Goal: Transaction & Acquisition: Purchase product/service

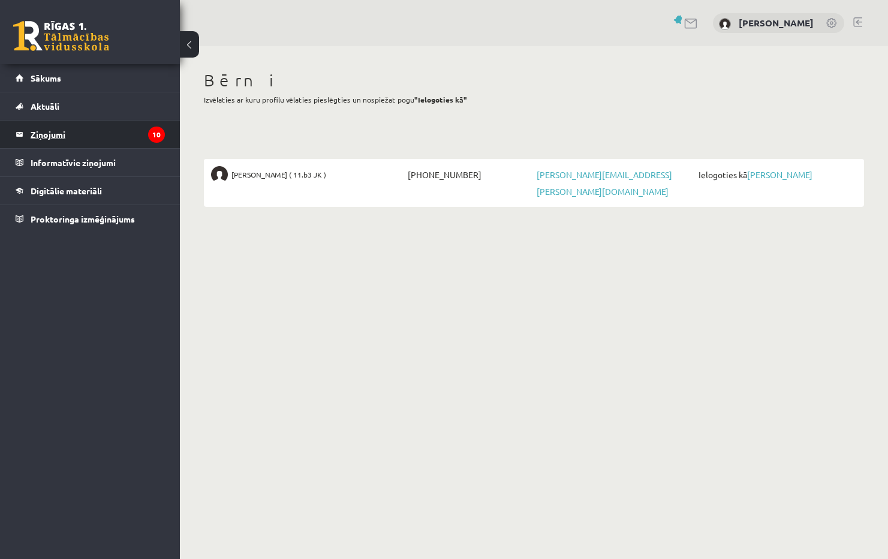
click at [52, 138] on legend "Ziņojumi 10" at bounding box center [98, 134] width 134 height 28
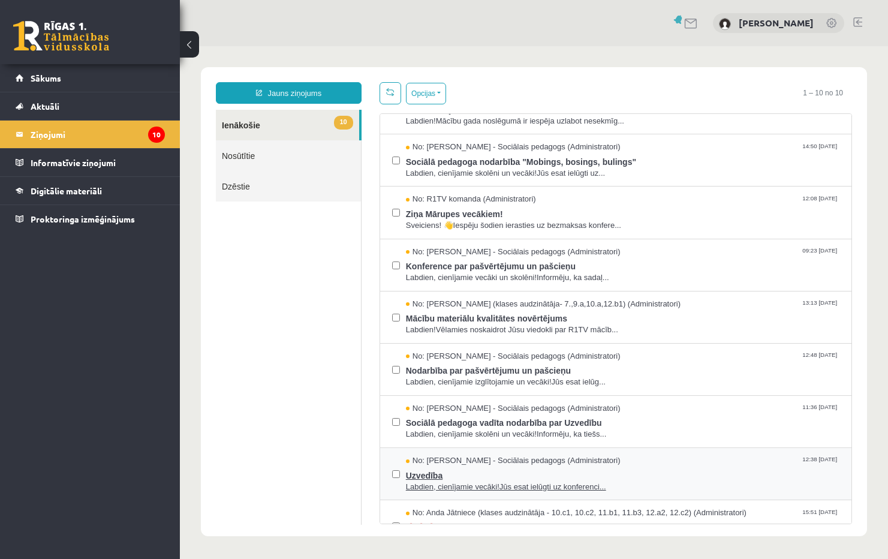
scroll to position [112, 0]
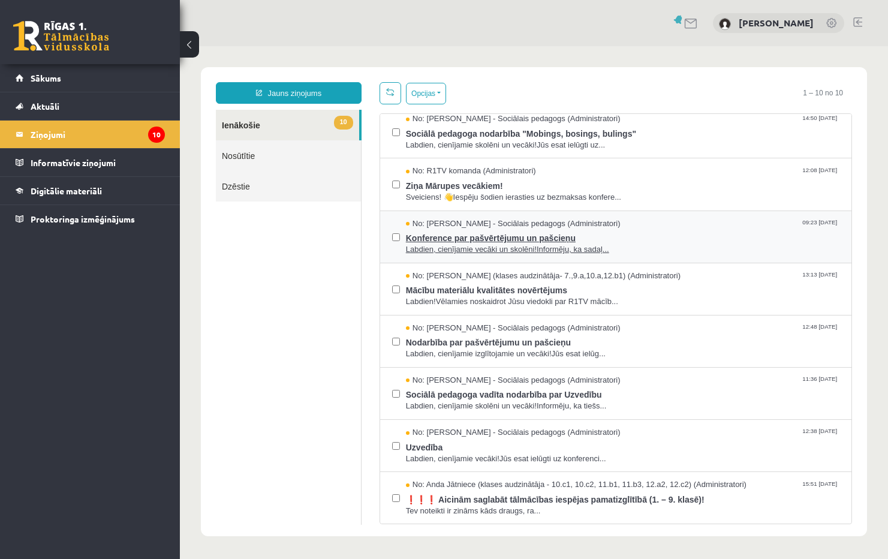
click at [480, 235] on span "Konference par pašvērtējumu un pašcieņu" at bounding box center [622, 236] width 433 height 15
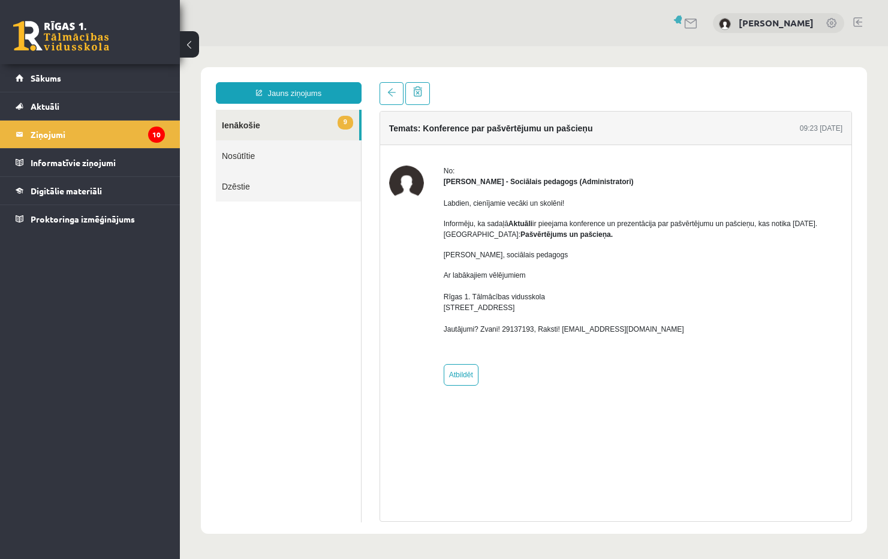
scroll to position [0, 0]
click at [391, 89] on span at bounding box center [391, 92] width 8 height 8
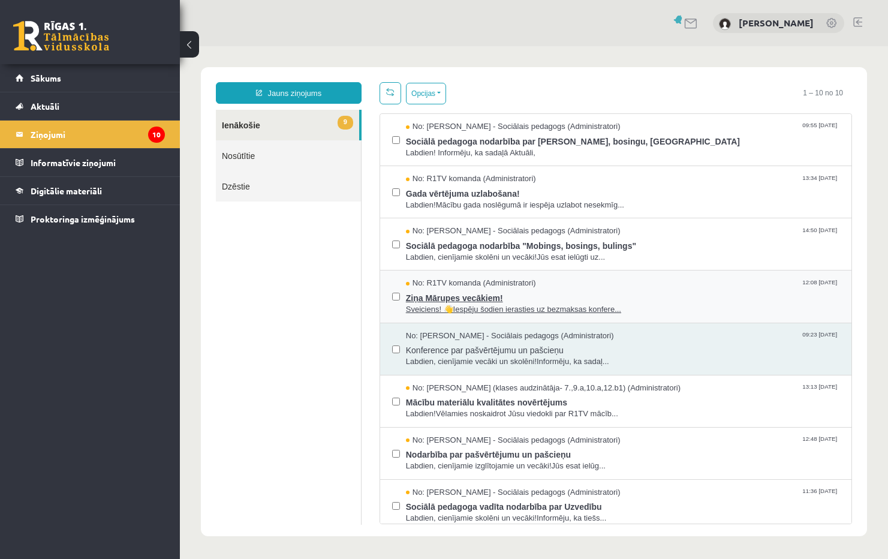
click at [486, 294] on span "Ziņa Mārupes vecākiem!" at bounding box center [622, 296] width 433 height 15
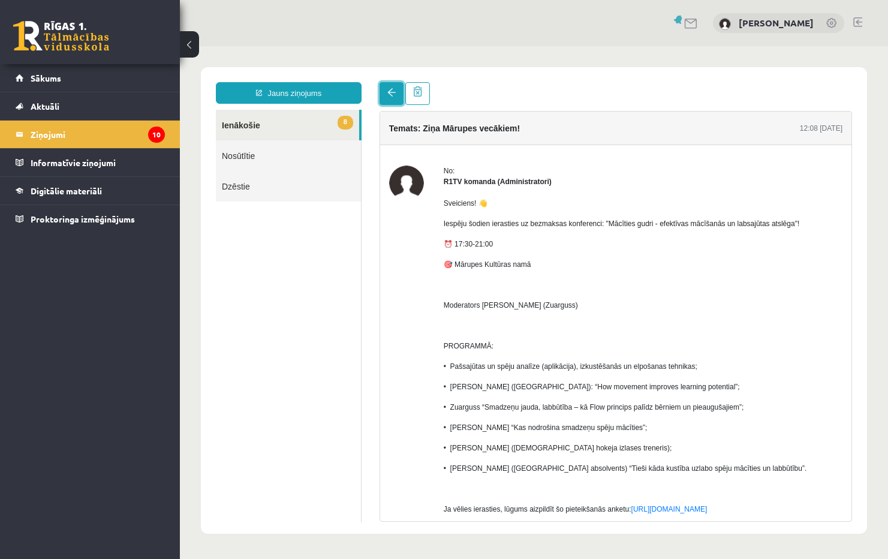
click at [396, 90] on link at bounding box center [391, 93] width 24 height 23
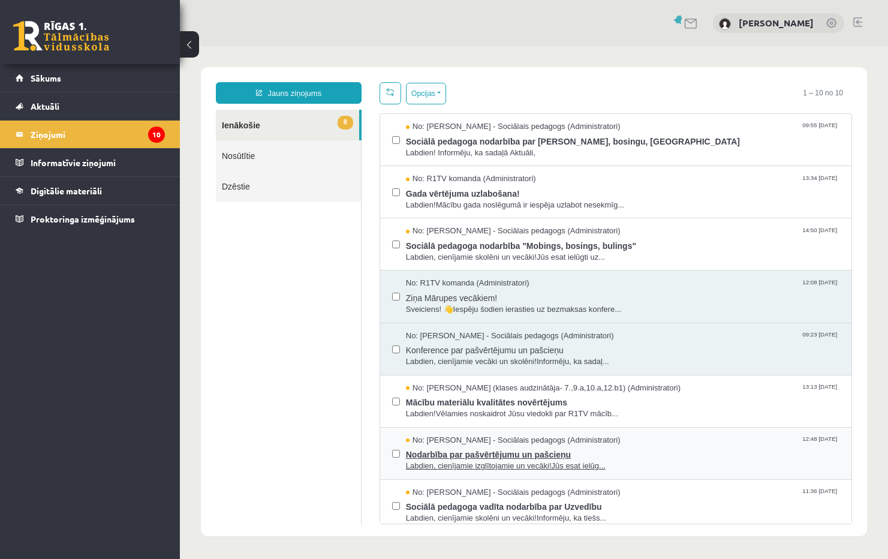
click at [446, 452] on span "Nodarbība par pašvērtējumu un pašcieņu" at bounding box center [622, 452] width 433 height 15
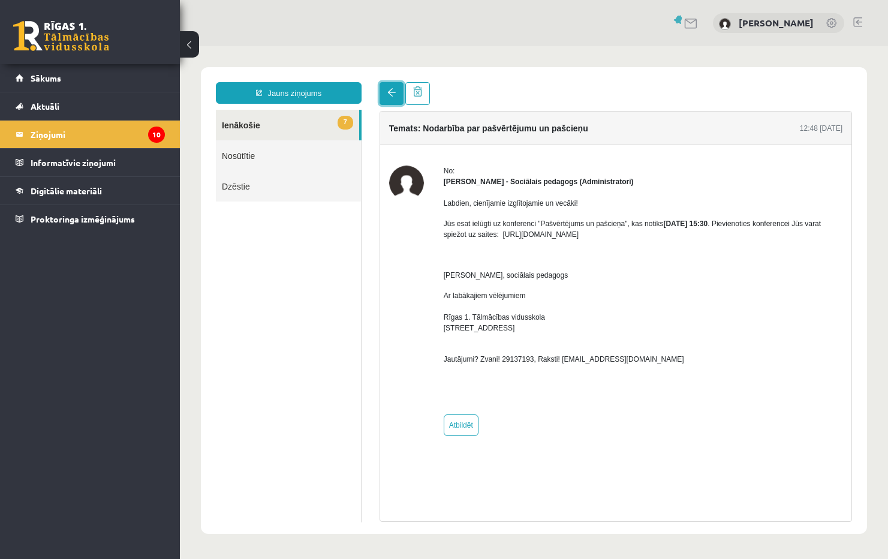
click at [392, 95] on span at bounding box center [391, 92] width 8 height 8
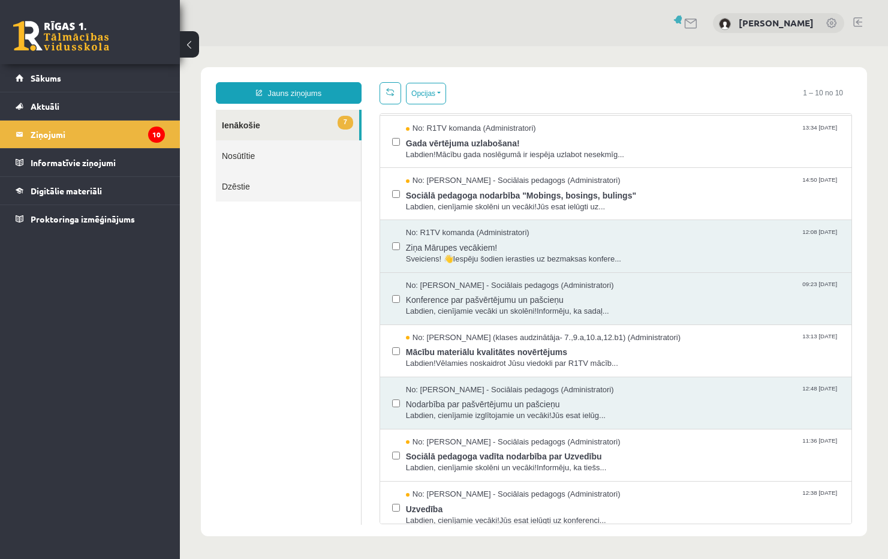
scroll to position [112, 0]
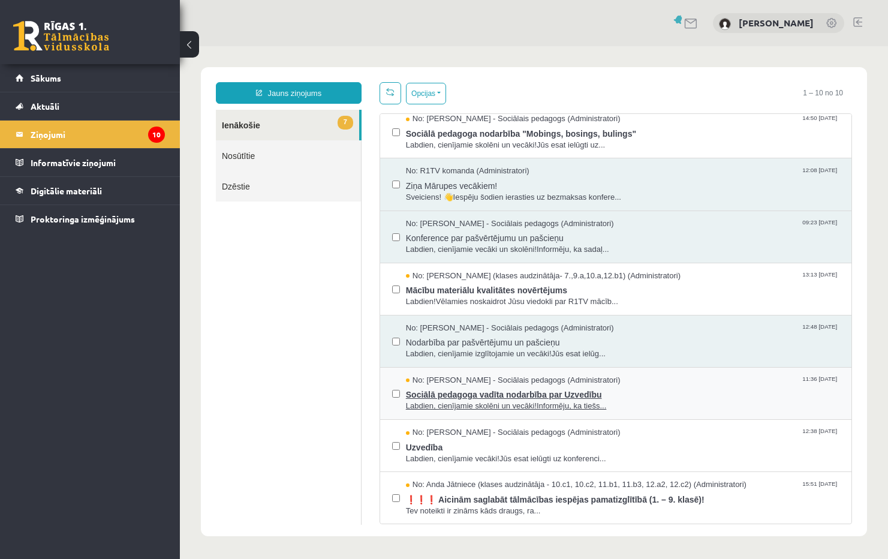
click at [432, 393] on span "Sociālā pedagoga vadīta nodarbība par Uzvedību" at bounding box center [622, 392] width 433 height 15
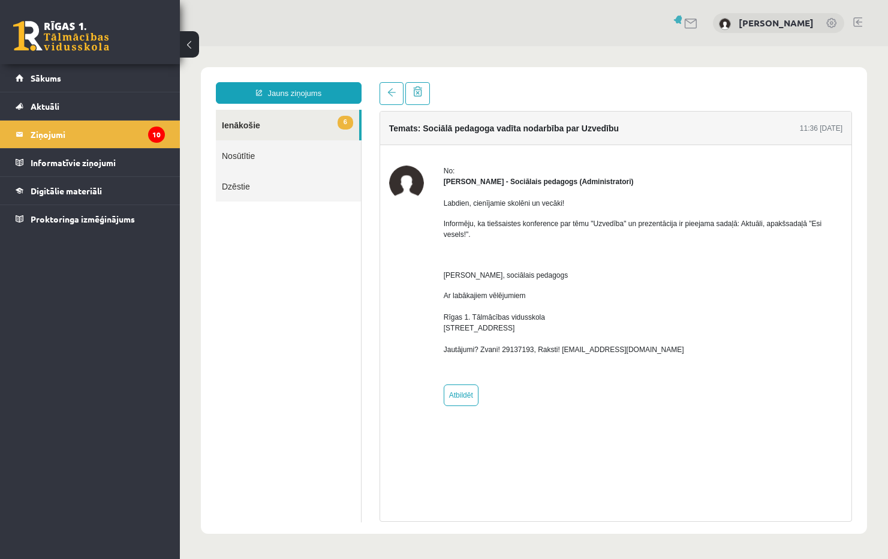
scroll to position [0, 0]
click at [394, 91] on span at bounding box center [391, 92] width 8 height 8
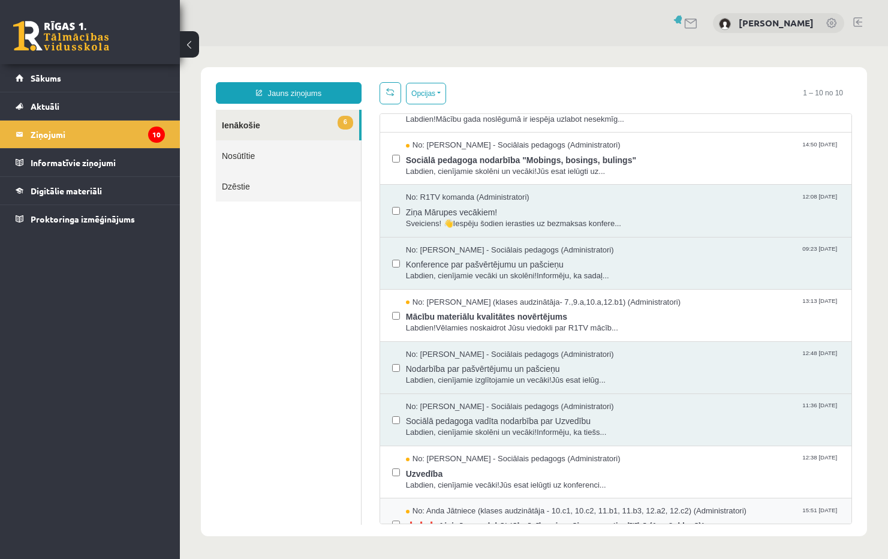
scroll to position [112, 0]
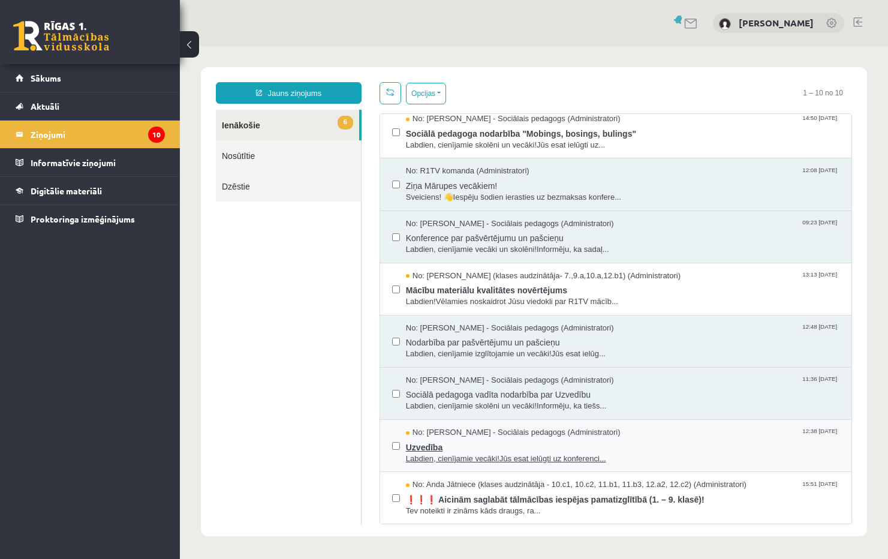
click at [455, 443] on span "Uzvedība" at bounding box center [622, 445] width 433 height 15
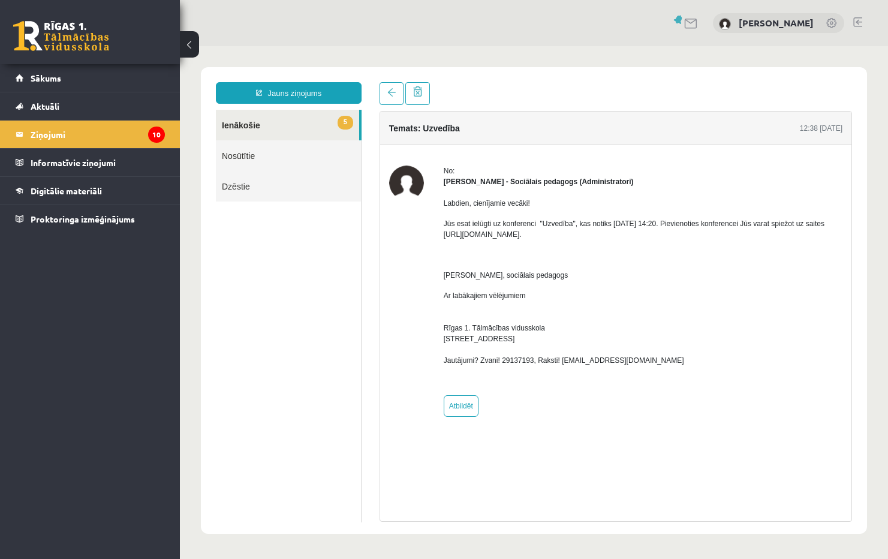
scroll to position [0, 0]
click at [389, 95] on span at bounding box center [391, 92] width 8 height 8
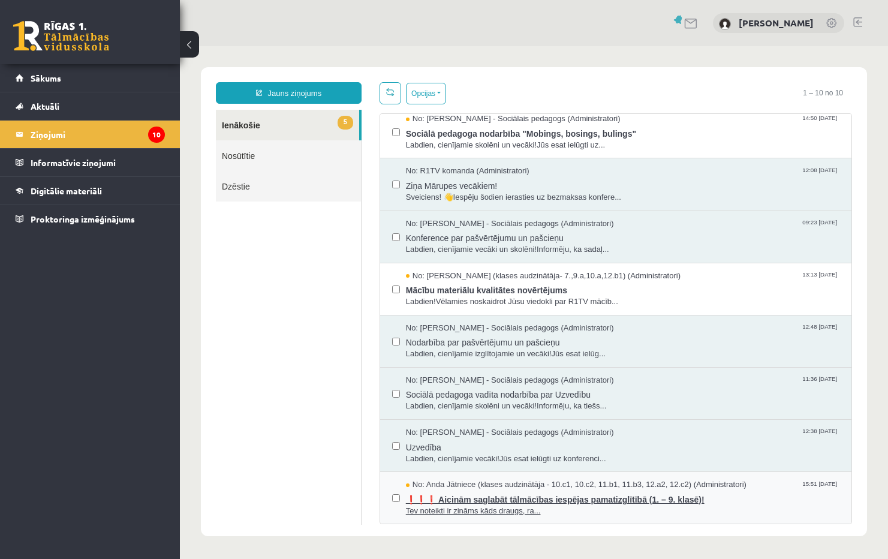
click at [500, 496] on span "❗❗❗ Aicinām saglabāt tālmācības iespējas pamatizglītībā (1. – 9. klasē)!" at bounding box center [622, 497] width 433 height 15
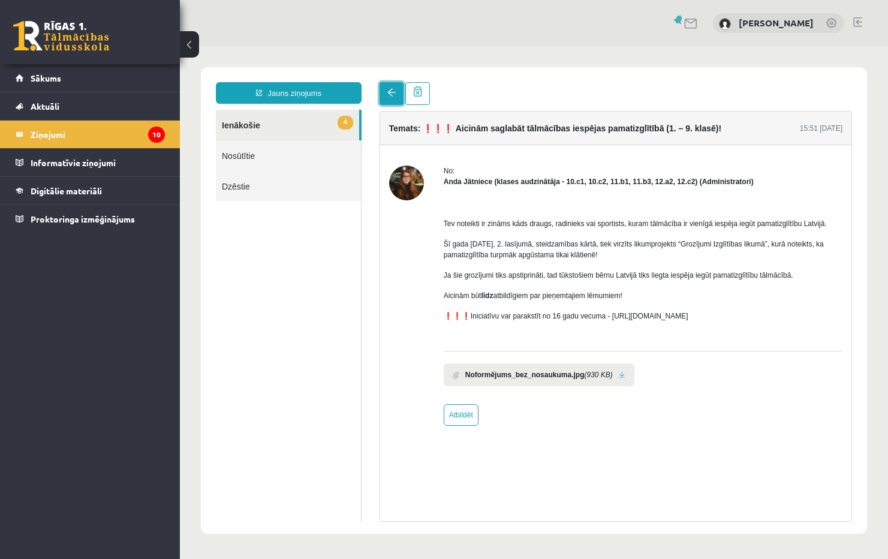
click at [386, 93] on link at bounding box center [391, 93] width 24 height 23
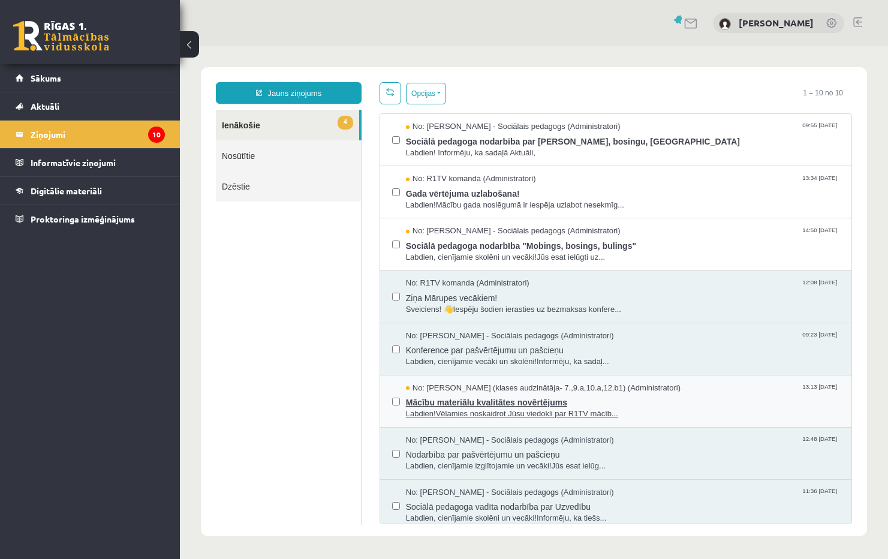
click at [496, 405] on span "Mācību materiālu kvalitātes novērtējums" at bounding box center [622, 400] width 433 height 15
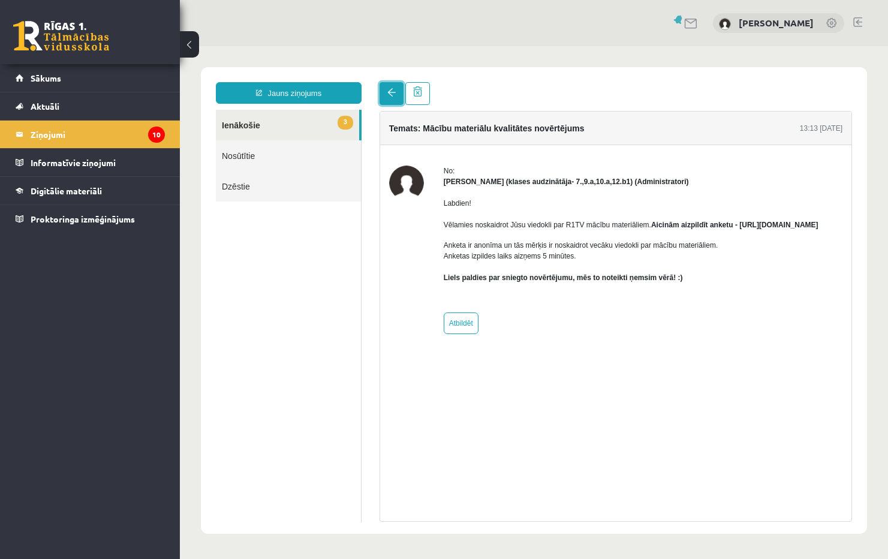
click at [387, 90] on span at bounding box center [391, 92] width 8 height 8
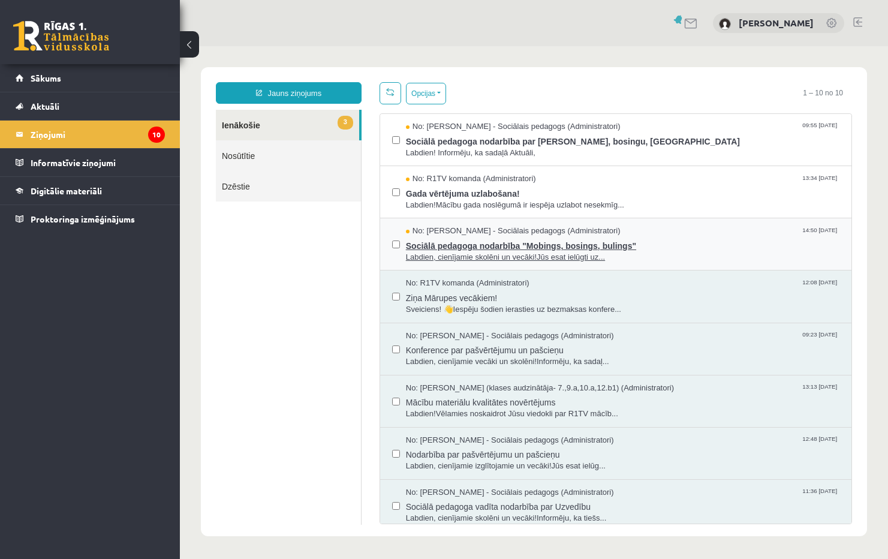
click at [493, 248] on span "Sociālā pedagoga nodarbība "Mobings, bosings, bulings"" at bounding box center [622, 244] width 433 height 15
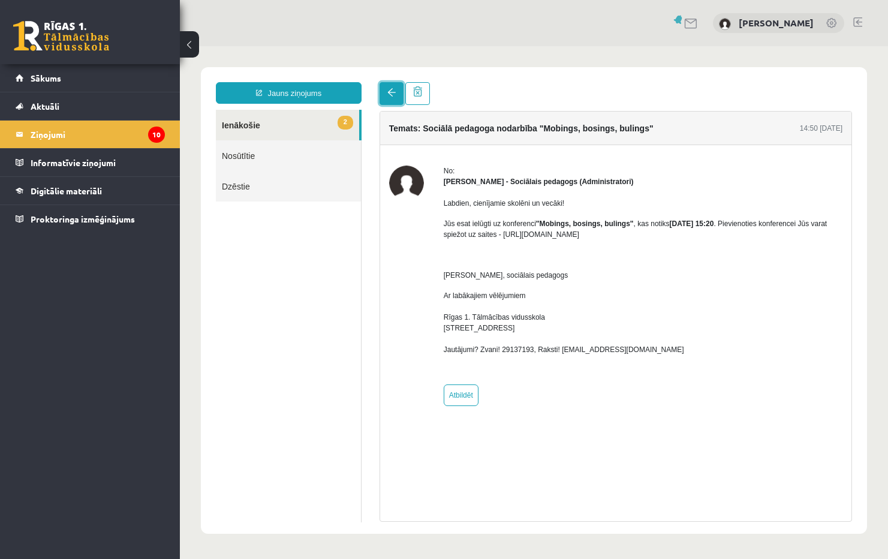
click at [391, 95] on span at bounding box center [391, 92] width 8 height 8
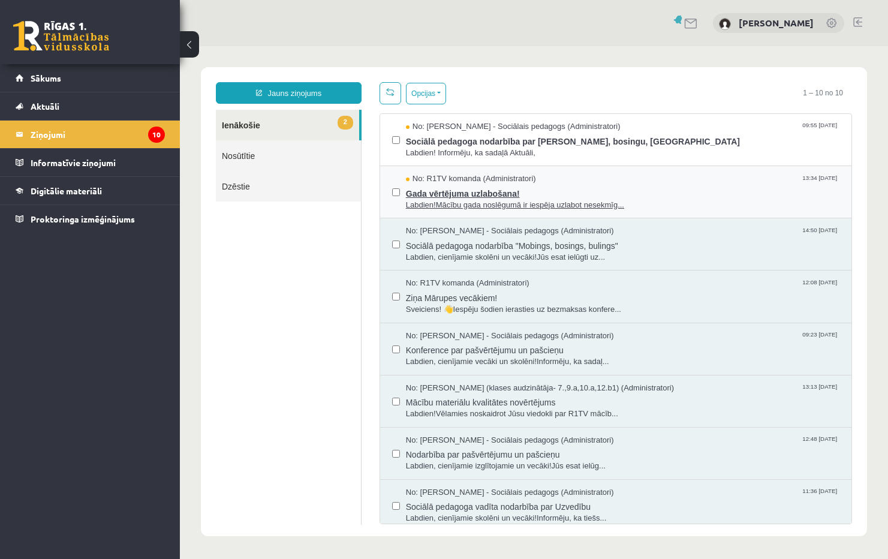
click at [467, 189] on span "Gada vērtējuma uzlabošana!" at bounding box center [622, 192] width 433 height 15
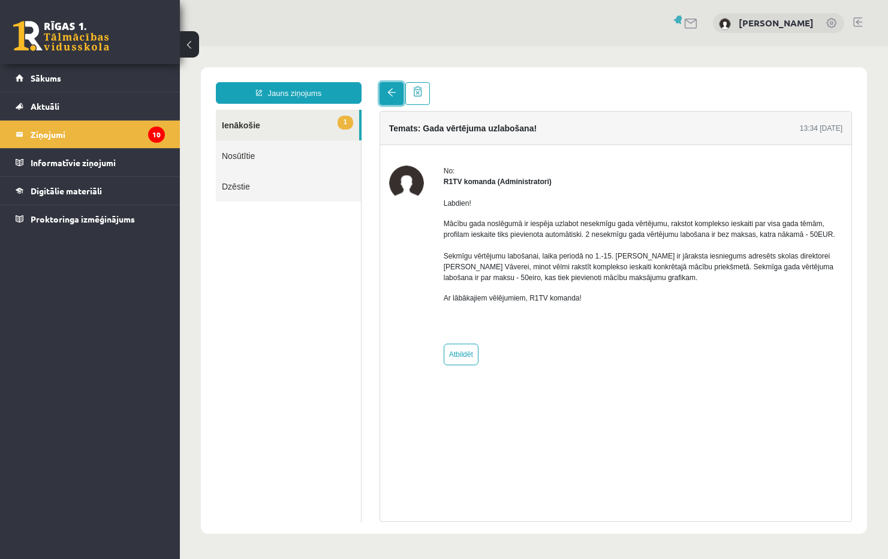
click at [394, 93] on span at bounding box center [391, 92] width 8 height 8
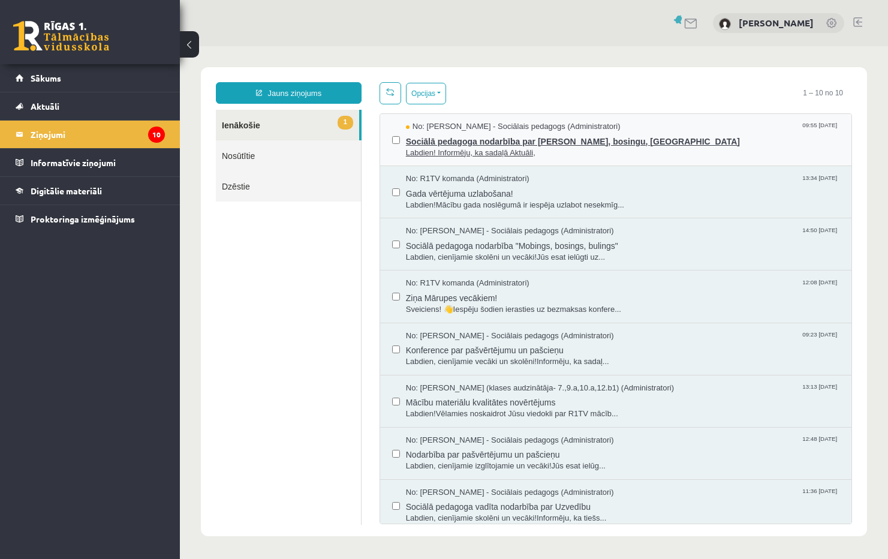
click at [454, 144] on span "Sociālā pedagoga nodarbība par Mobingu, bosingu, bulingu" at bounding box center [622, 139] width 433 height 15
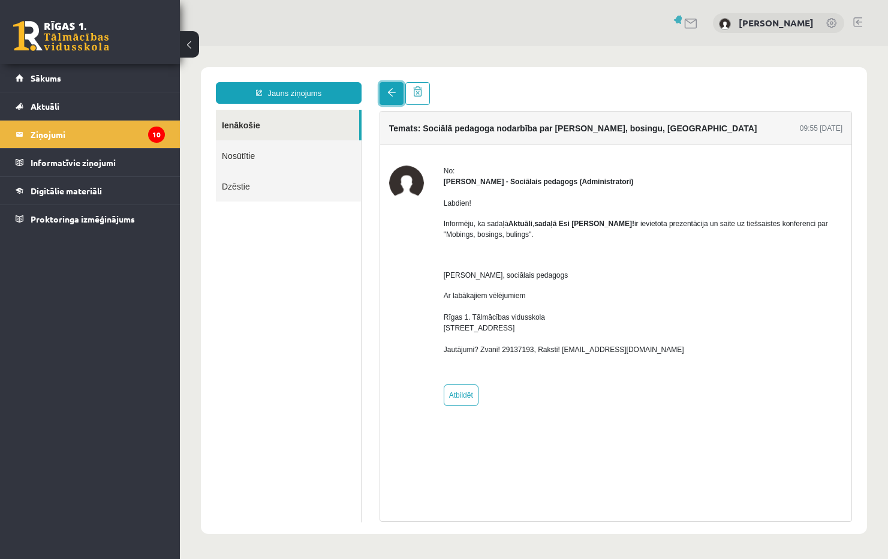
click at [388, 92] on span at bounding box center [391, 92] width 8 height 8
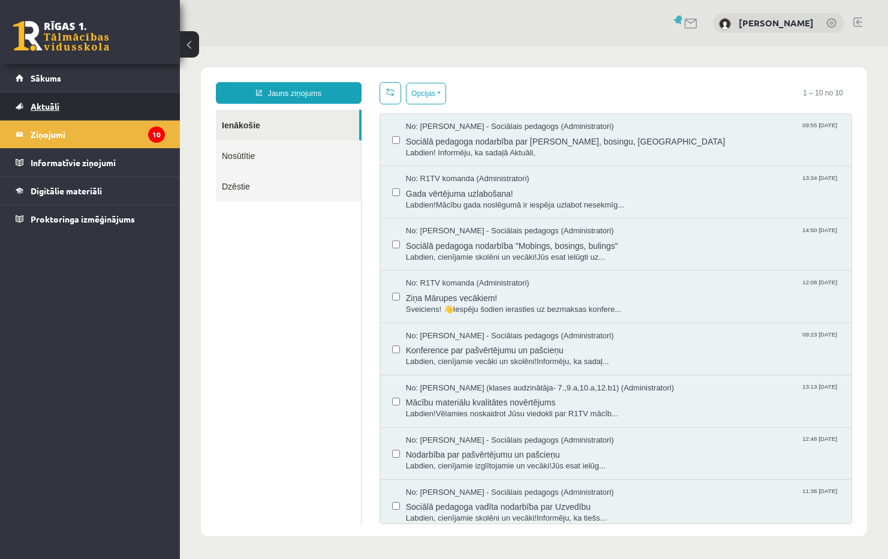
click at [52, 107] on span "Aktuāli" at bounding box center [45, 106] width 29 height 11
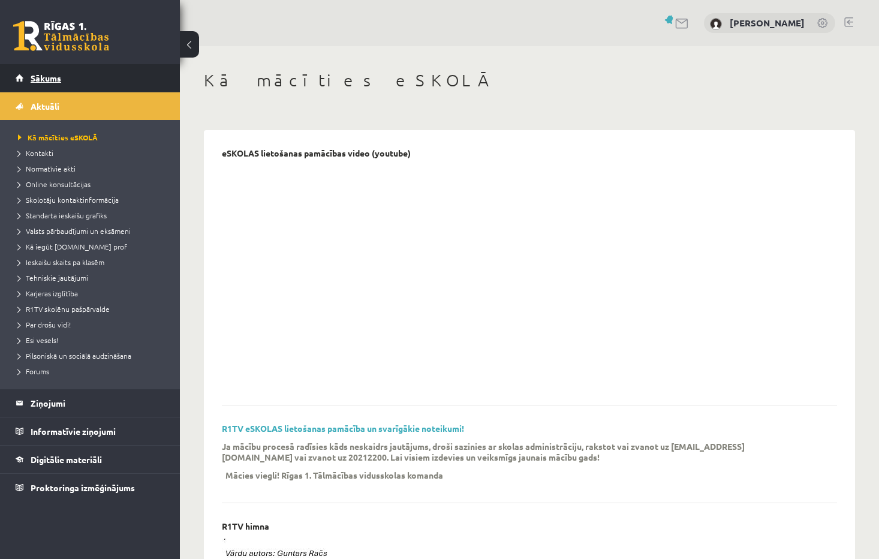
click at [43, 80] on span "Sākums" at bounding box center [46, 78] width 31 height 11
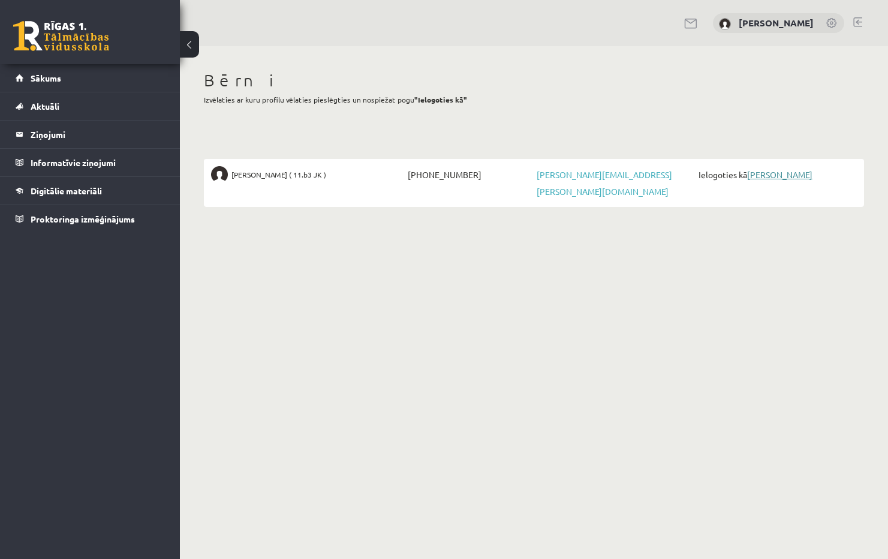
click at [768, 177] on link "[PERSON_NAME]" at bounding box center [779, 174] width 65 height 11
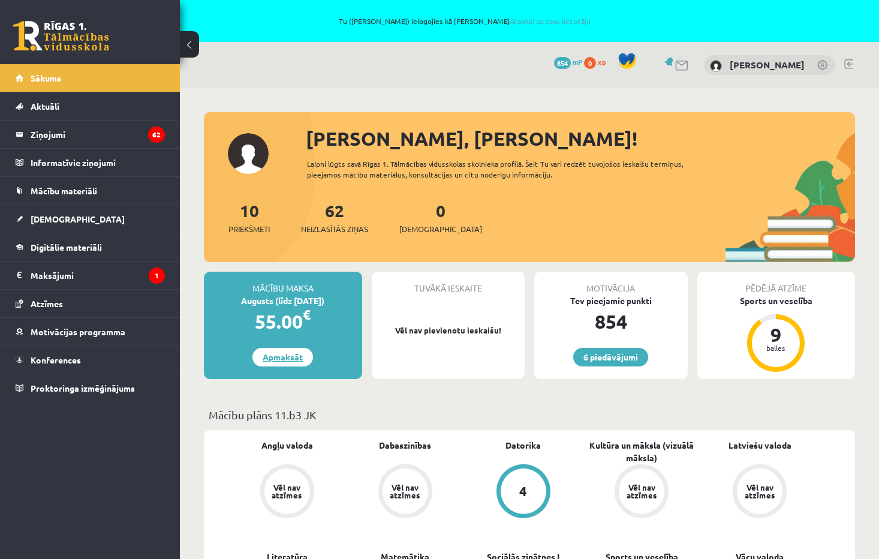
click at [286, 357] on link "Apmaksāt" at bounding box center [282, 357] width 61 height 19
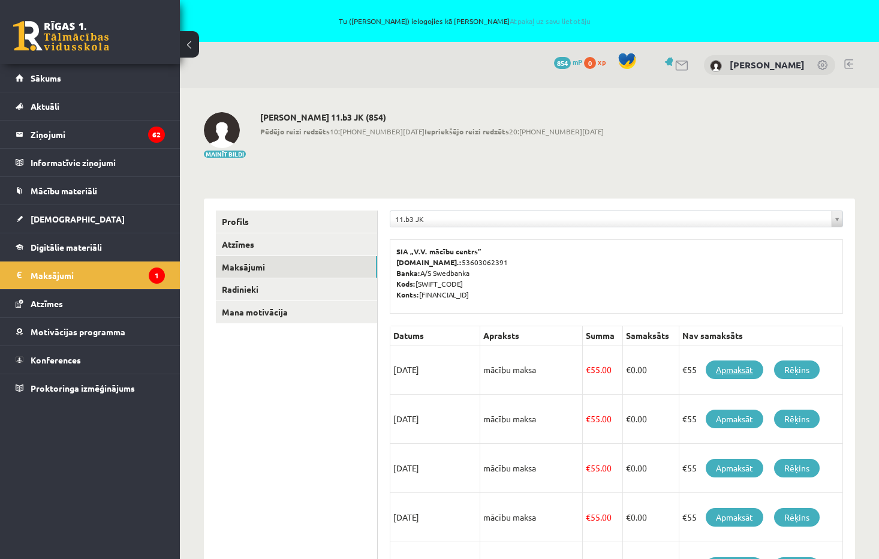
click at [724, 369] on link "Apmaksāt" at bounding box center [734, 369] width 58 height 19
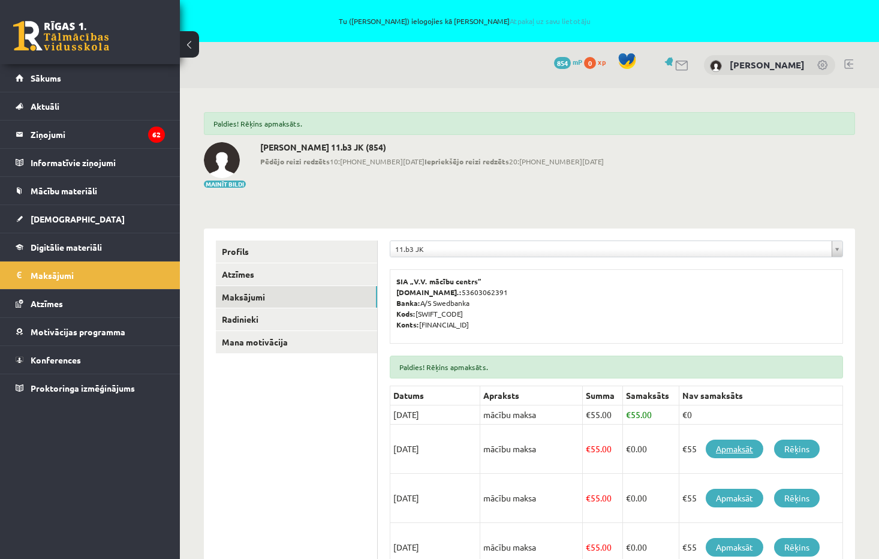
click at [737, 449] on link "Apmaksāt" at bounding box center [734, 448] width 58 height 19
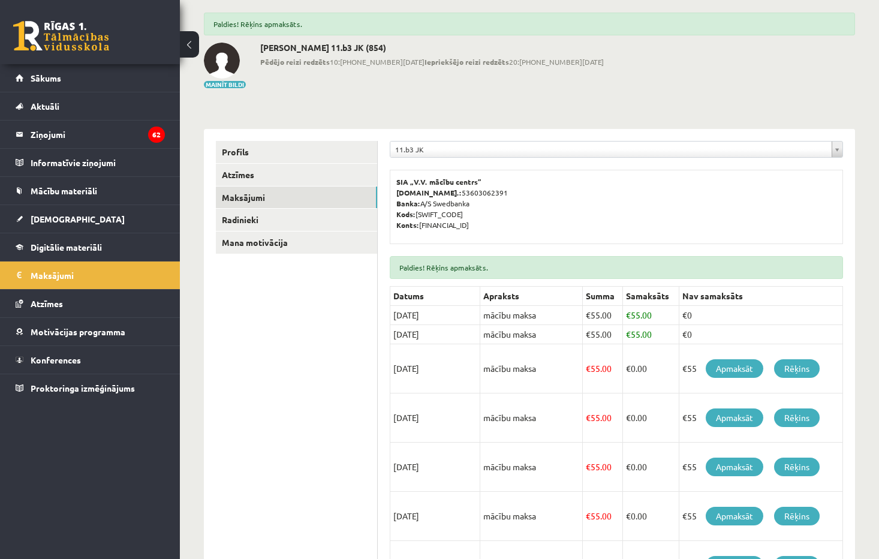
scroll to position [120, 0]
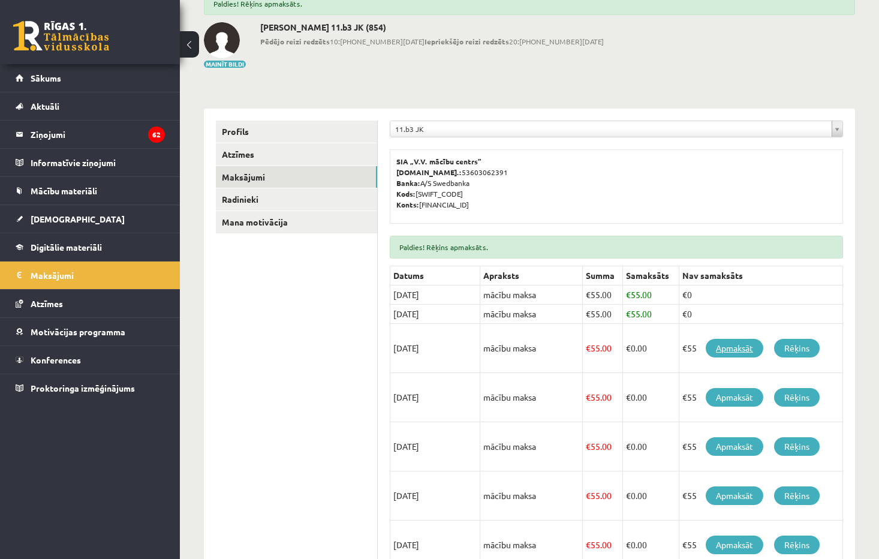
click at [736, 347] on link "Apmaksāt" at bounding box center [734, 348] width 58 height 19
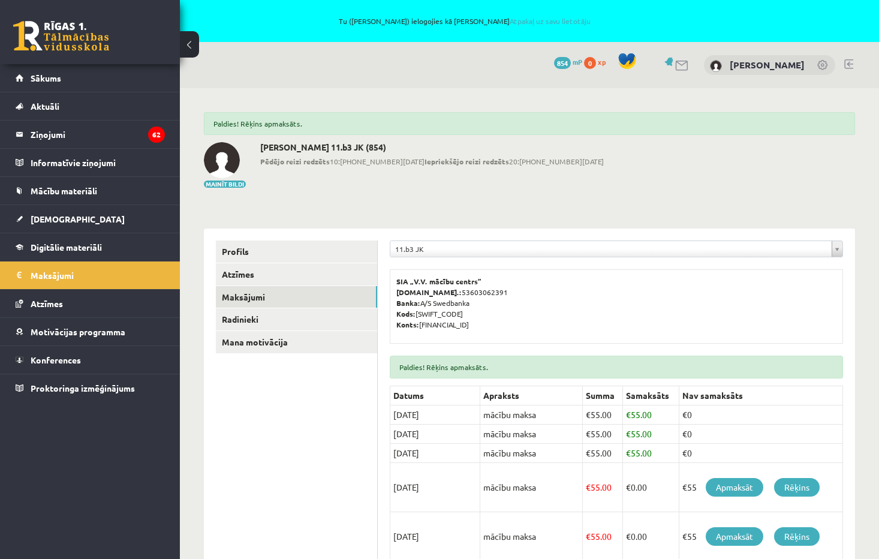
scroll to position [60, 0]
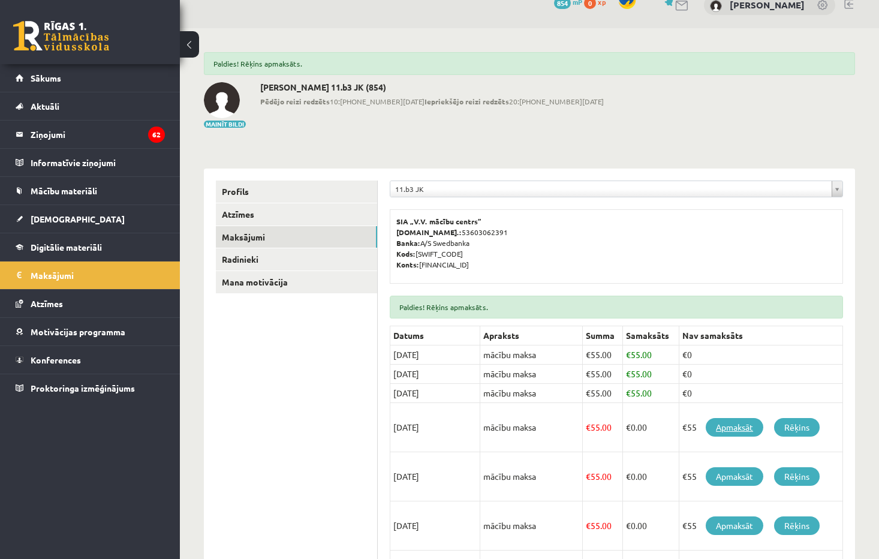
click at [737, 426] on link "Apmaksāt" at bounding box center [734, 427] width 58 height 19
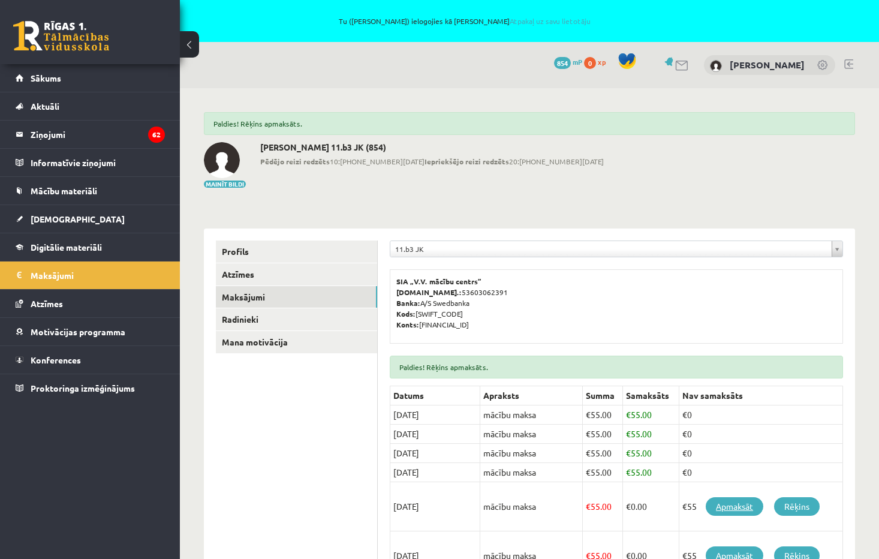
click at [732, 506] on link "Apmaksāt" at bounding box center [734, 506] width 58 height 19
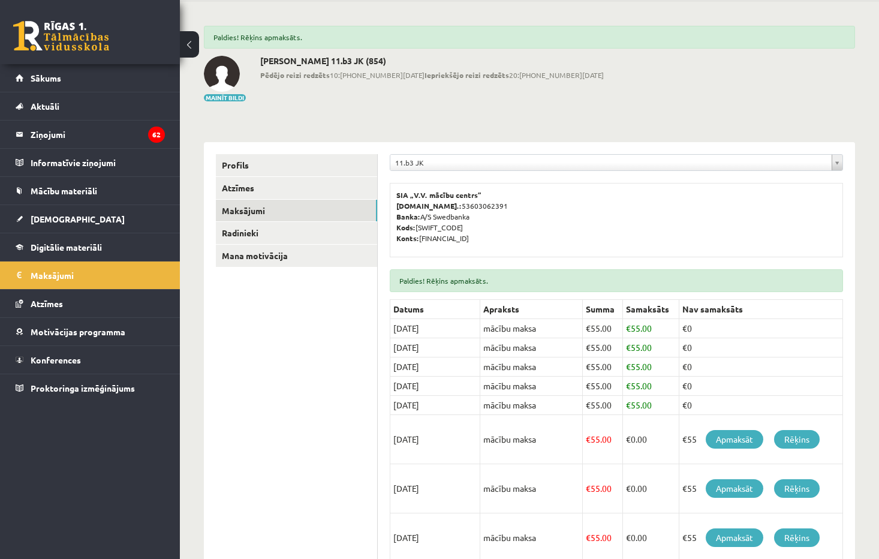
scroll to position [180, 0]
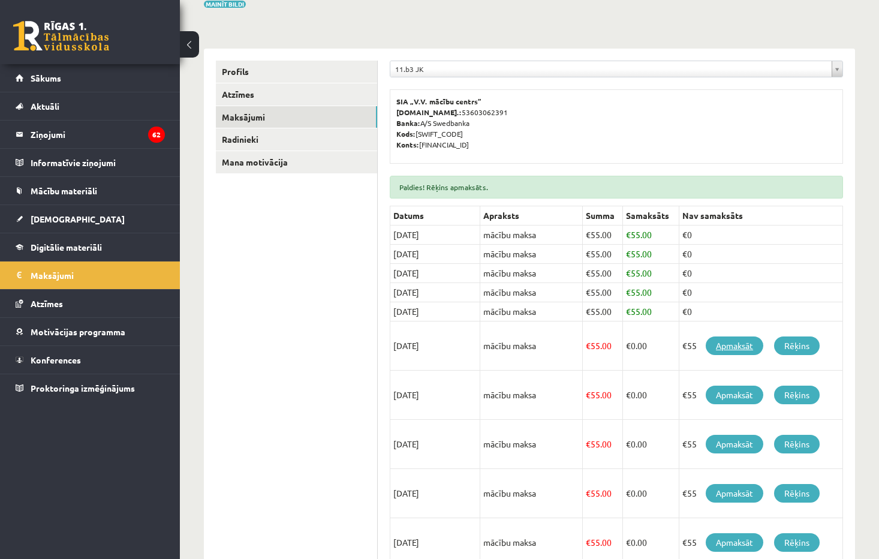
click at [745, 345] on link "Apmaksāt" at bounding box center [734, 345] width 58 height 19
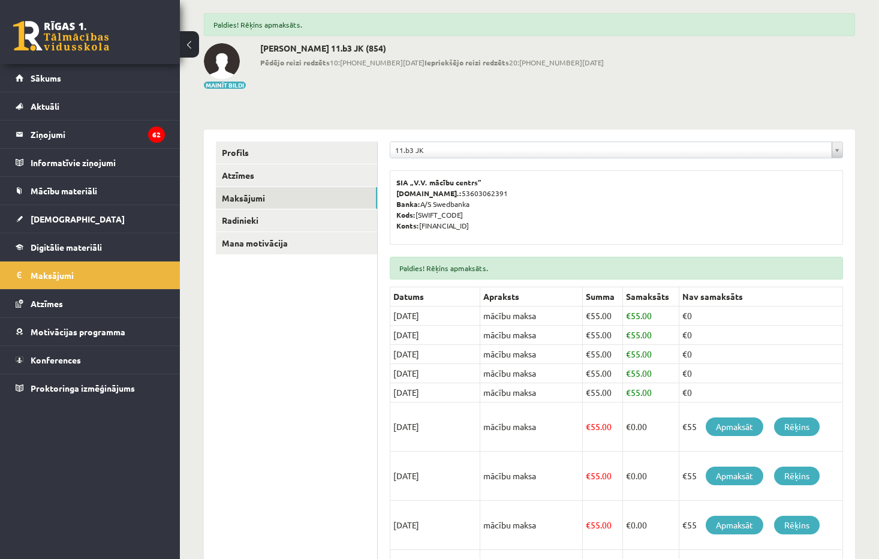
scroll to position [93, 0]
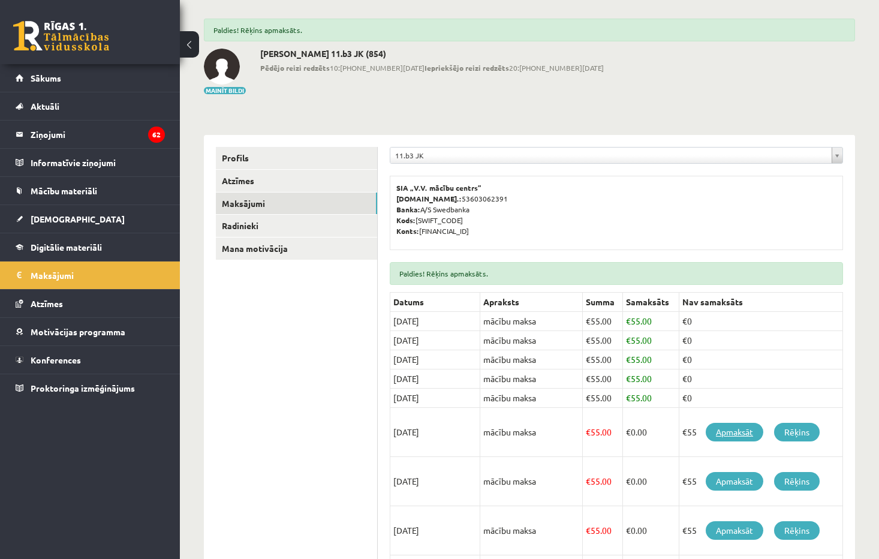
click at [735, 433] on link "Apmaksāt" at bounding box center [734, 432] width 58 height 19
